Goal: Navigation & Orientation: Find specific page/section

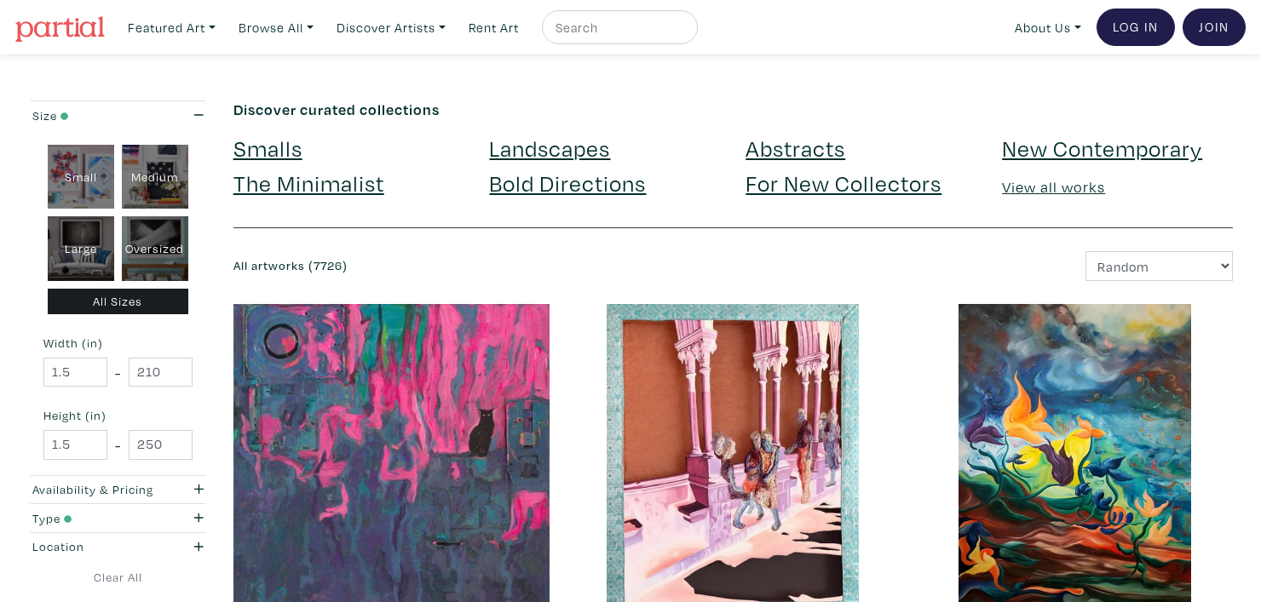
click at [1027, 191] on link "View all works" at bounding box center [1053, 187] width 103 height 20
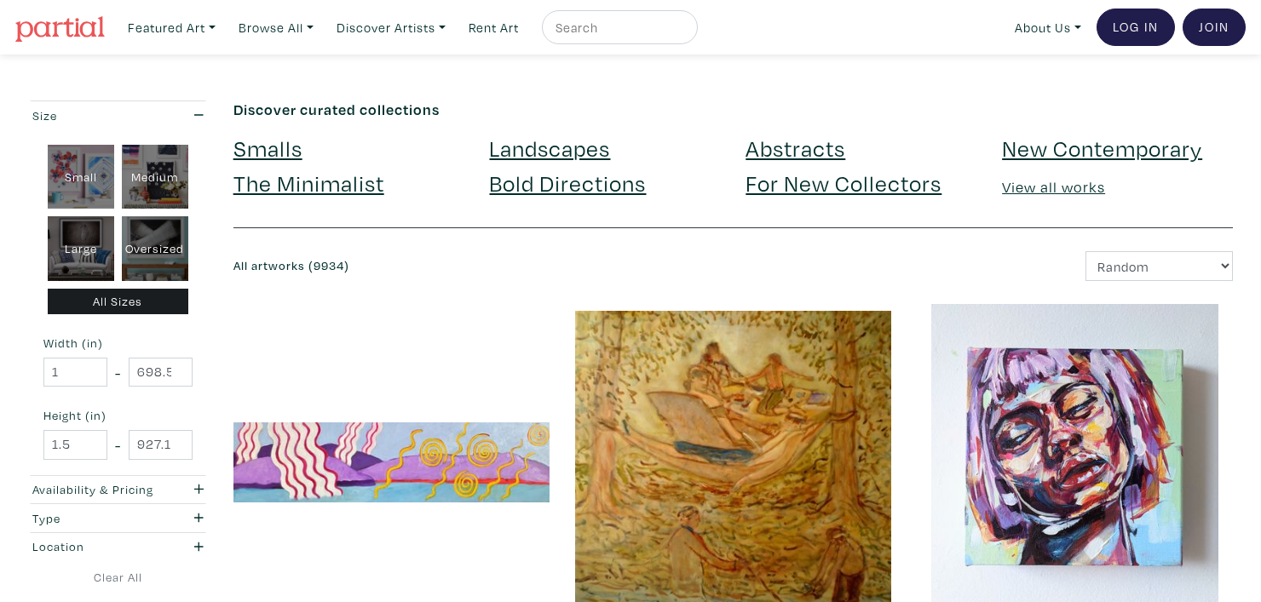
click at [556, 147] on link "Landscapes" at bounding box center [549, 148] width 121 height 30
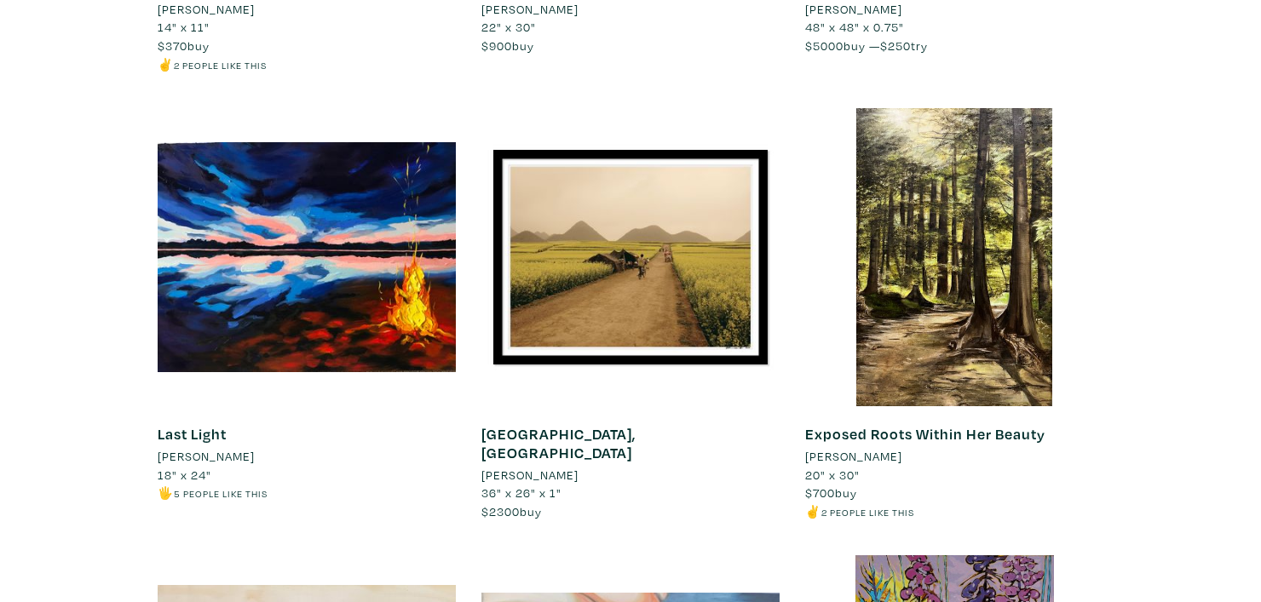
scroll to position [3330, 0]
